Goal: Find specific page/section: Find specific page/section

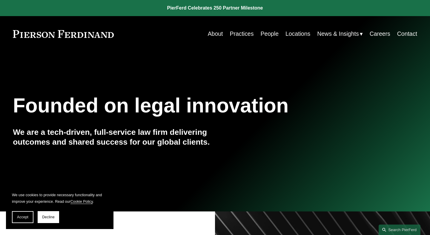
click at [376, 37] on link "Careers" at bounding box center [380, 34] width 21 height 12
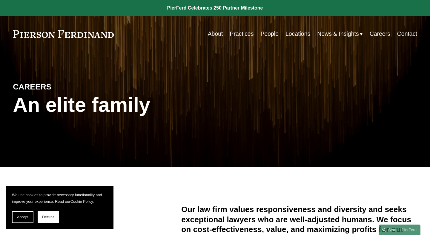
click at [266, 34] on link "People" at bounding box center [270, 34] width 18 height 12
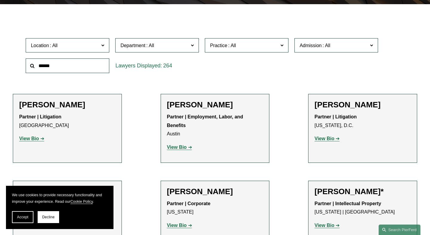
scroll to position [167, 0]
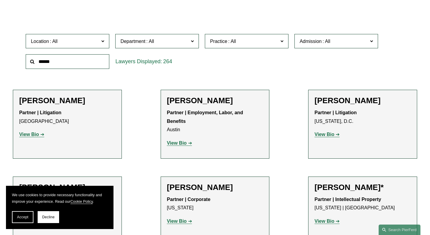
click at [84, 41] on span "Location" at bounding box center [65, 41] width 68 height 8
click at [0, 0] on link "[US_STATE], D.C." at bounding box center [0, 0] width 0 height 0
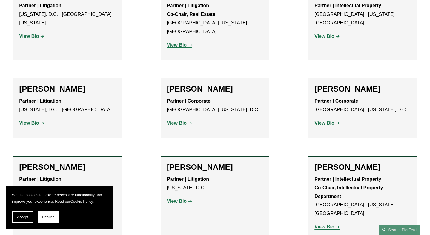
scroll to position [571, 0]
